Goal: Task Accomplishment & Management: Use online tool/utility

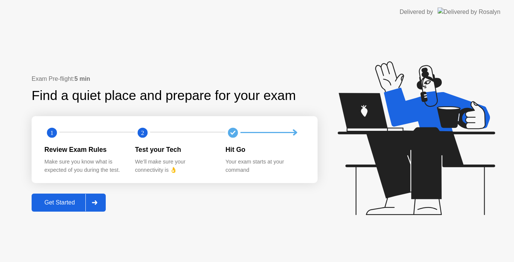
click at [100, 209] on div at bounding box center [94, 202] width 18 height 17
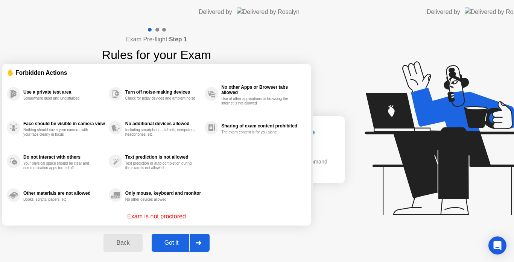
click at [100, 209] on div "Exam Pre-flight: Step 1 Rules for your Exam ✋ Forbidden Actions Use a private t…" at bounding box center [156, 143] width 313 height 239
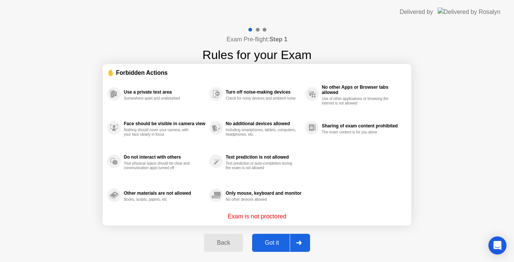
click at [280, 242] on div "Got it" at bounding box center [271, 243] width 35 height 7
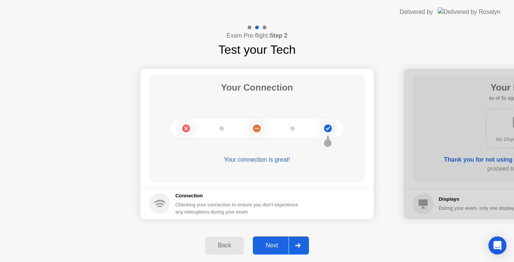
click at [305, 244] on div at bounding box center [298, 245] width 18 height 17
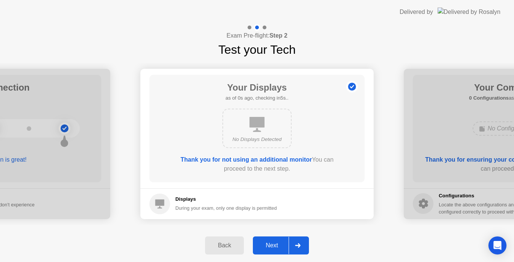
click at [305, 244] on div at bounding box center [298, 245] width 18 height 17
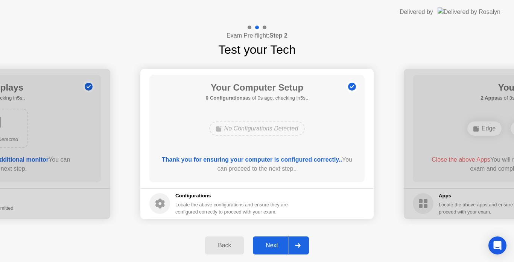
click at [305, 244] on div at bounding box center [298, 245] width 18 height 17
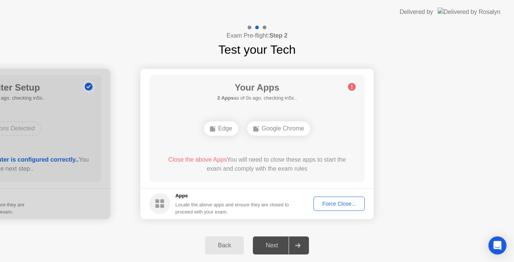
click at [333, 201] on div "Force Close..." at bounding box center [339, 204] width 46 height 6
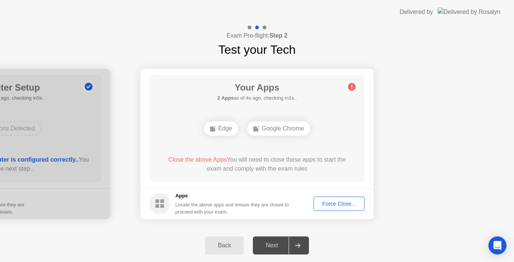
click at [330, 203] on div "Force Close..." at bounding box center [339, 204] width 46 height 6
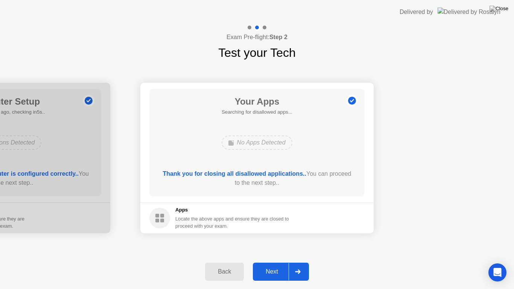
click at [274, 262] on div "Next" at bounding box center [271, 271] width 33 height 7
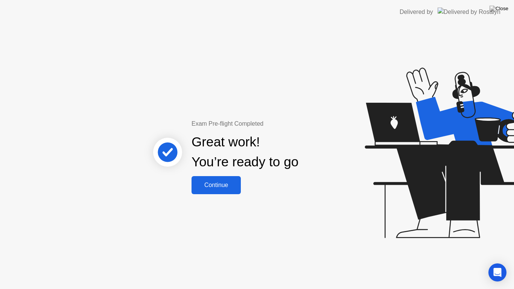
click at [225, 186] on div "Continue" at bounding box center [216, 185] width 45 height 7
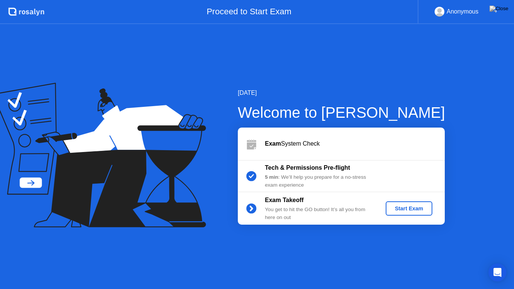
click at [390, 209] on div "Start Exam" at bounding box center [409, 209] width 40 height 6
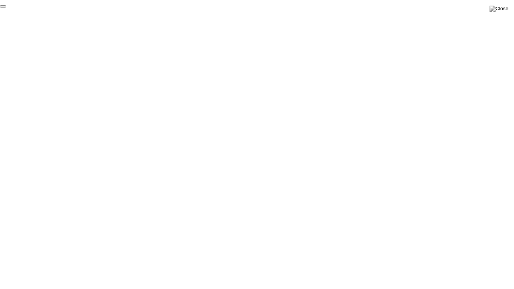
click div "End Proctoring Session"
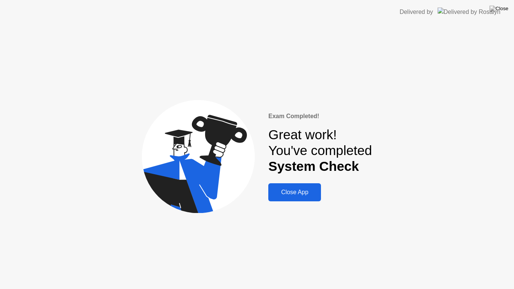
click at [305, 193] on div "Close App" at bounding box center [295, 192] width 48 height 7
